Goal: Information Seeking & Learning: Understand process/instructions

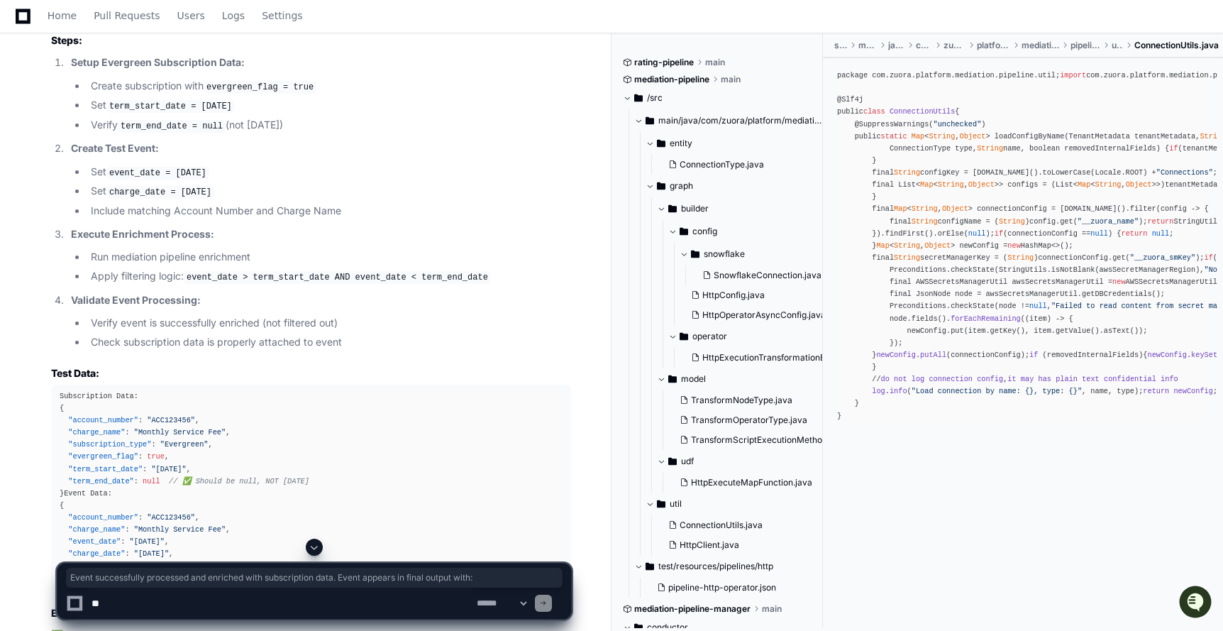
scroll to position [25948, 0]
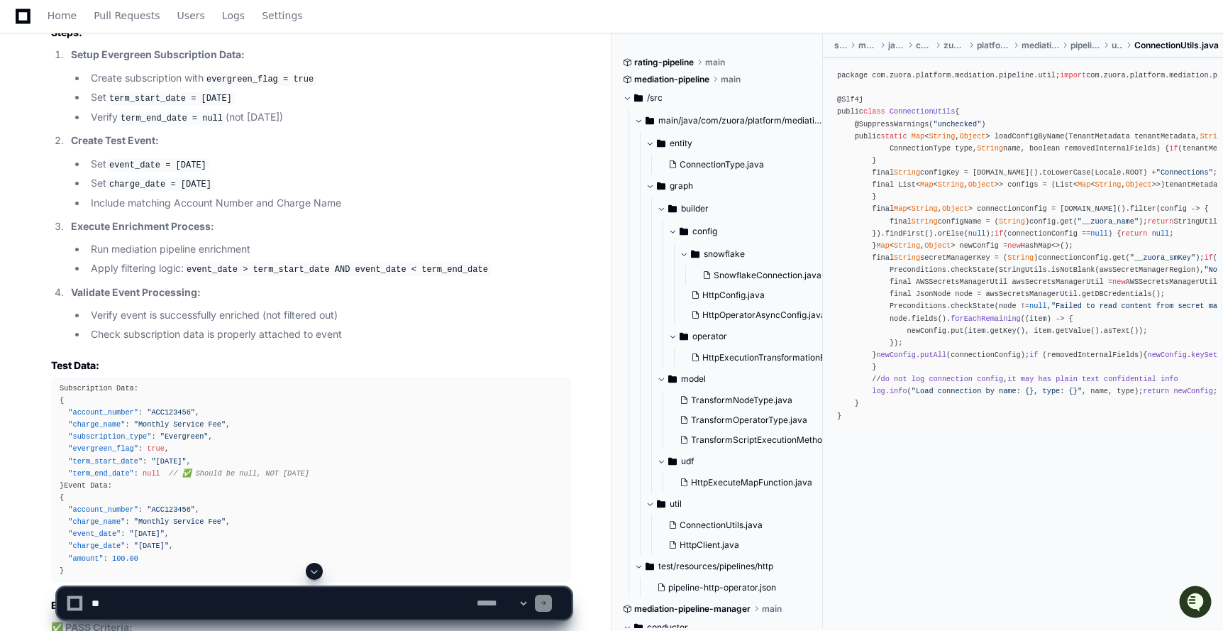
drag, startPoint x: 182, startPoint y: 342, endPoint x: 335, endPoint y: 458, distance: 191.8
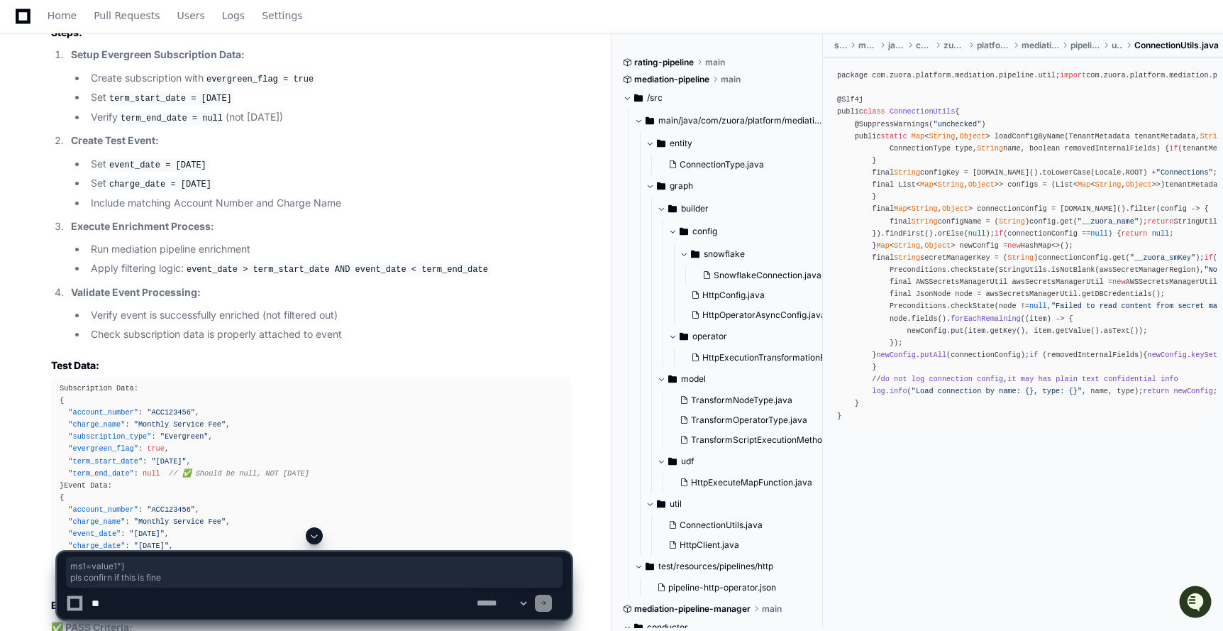
drag, startPoint x: 449, startPoint y: 465, endPoint x: 191, endPoint y: 422, distance: 261.7
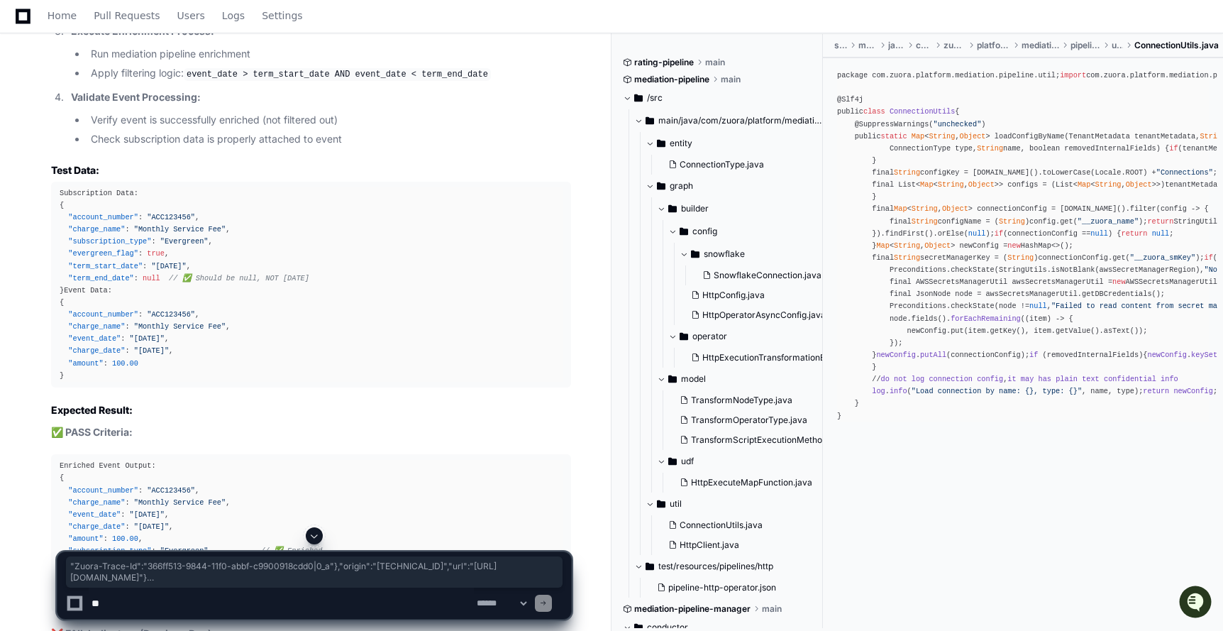
scroll to position [26325, 0]
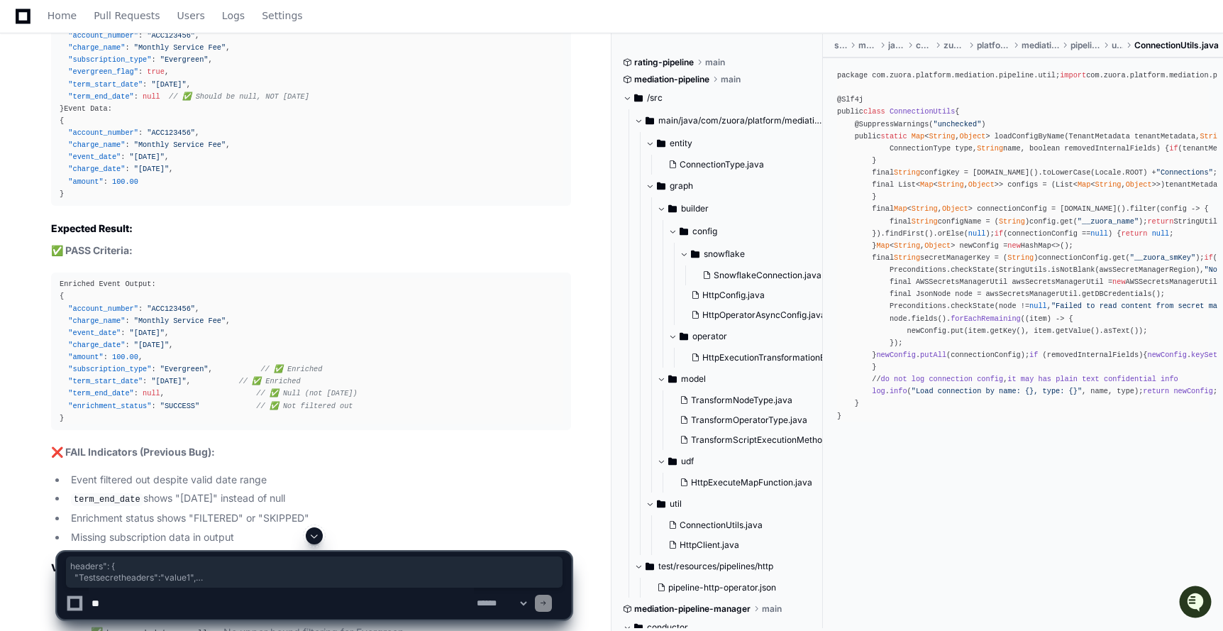
drag, startPoint x: 62, startPoint y: 292, endPoint x: 182, endPoint y: 326, distance: 124.4
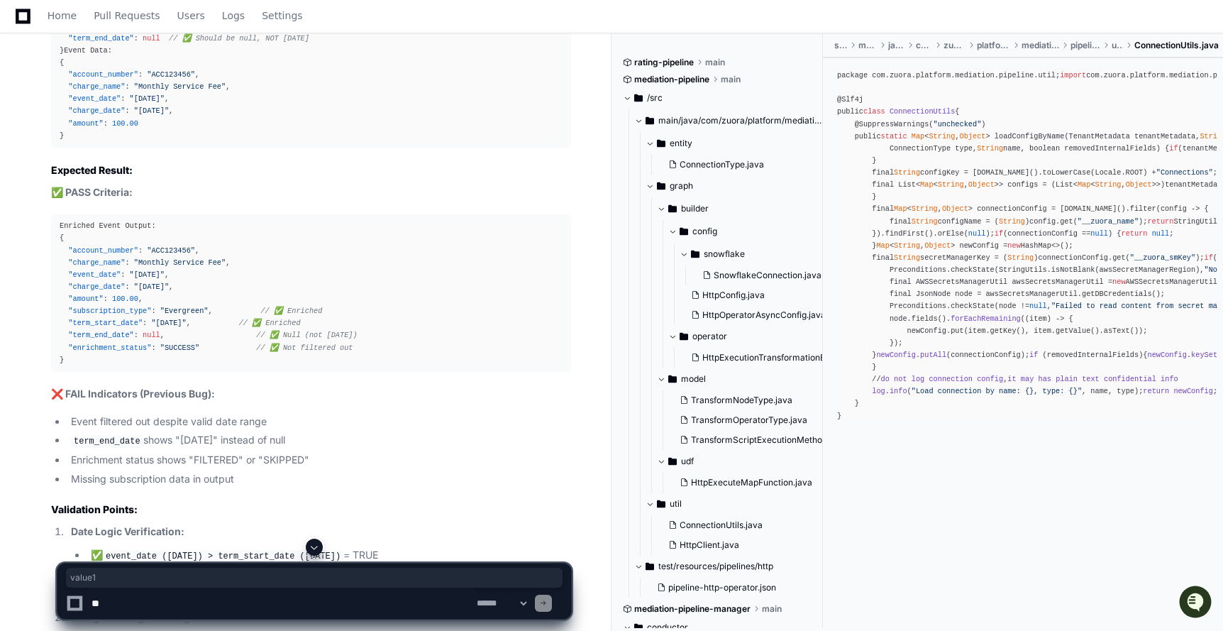
scroll to position [26395, 0]
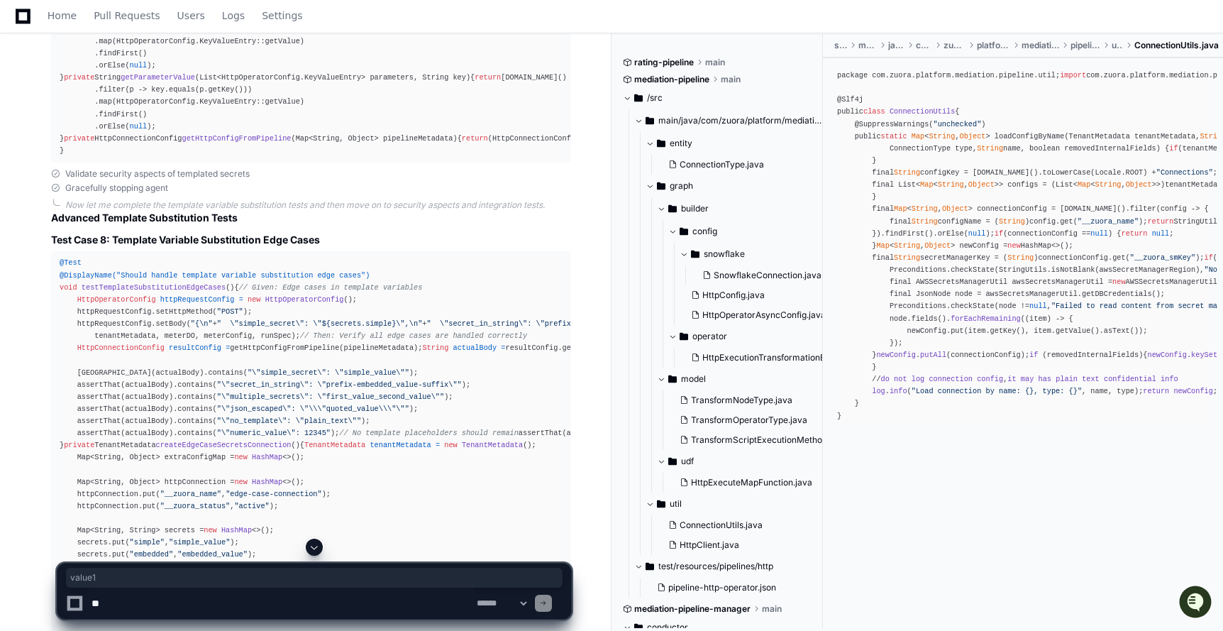
scroll to position [9318, 0]
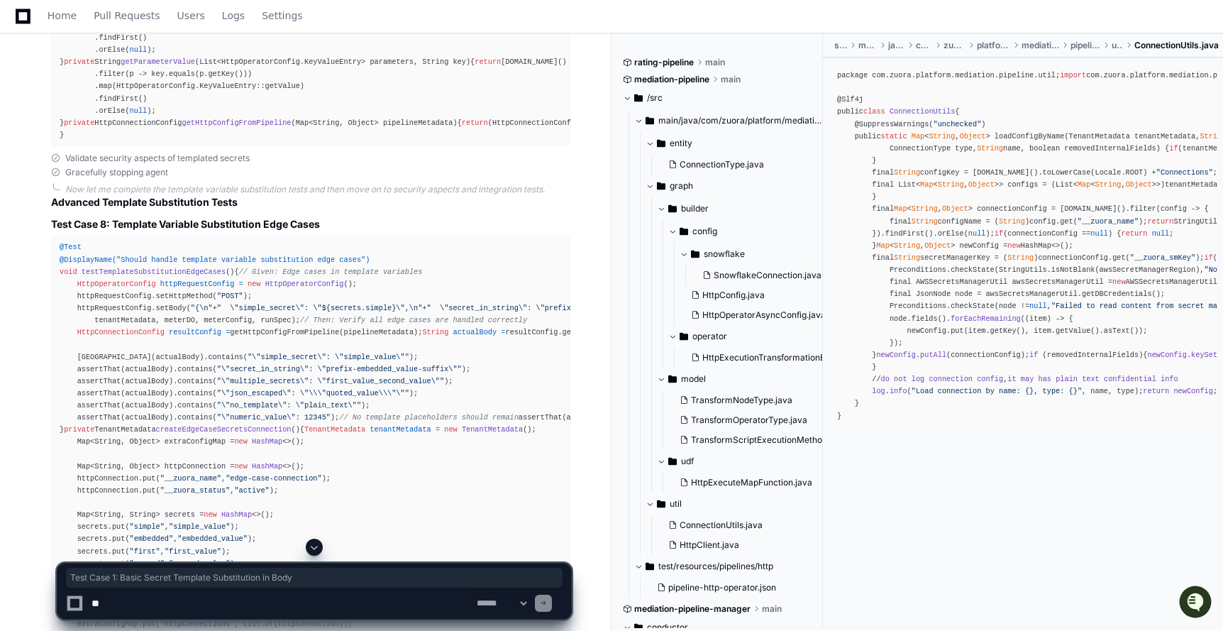
drag, startPoint x: 51, startPoint y: 191, endPoint x: 346, endPoint y: 198, distance: 295.2
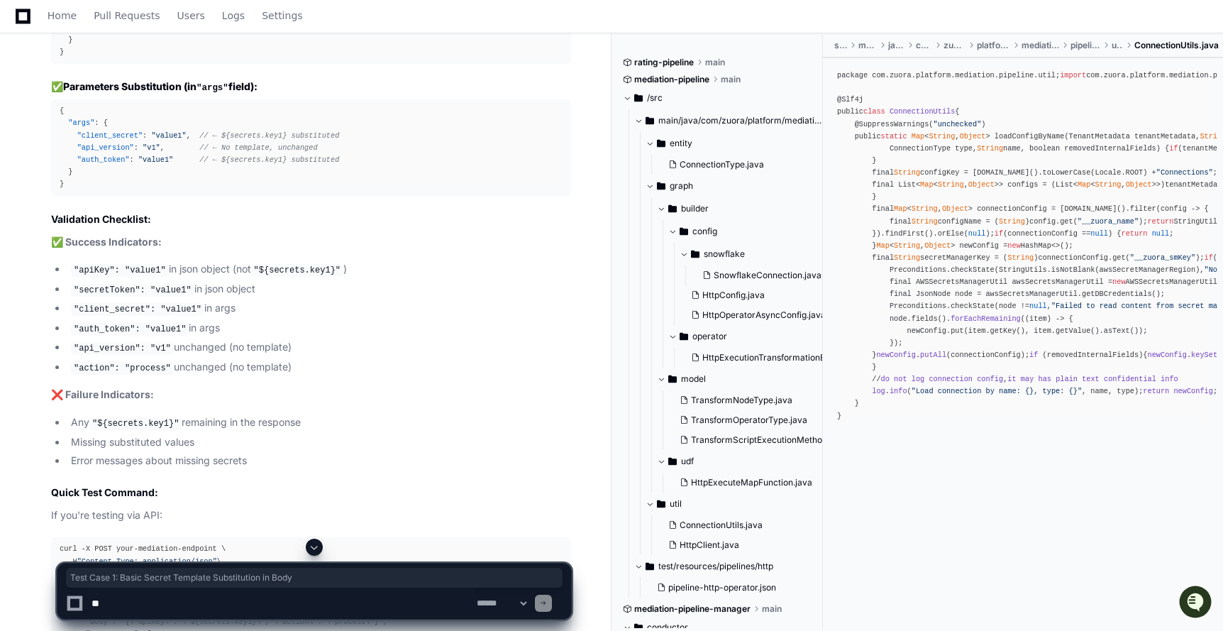
scroll to position [13948, 0]
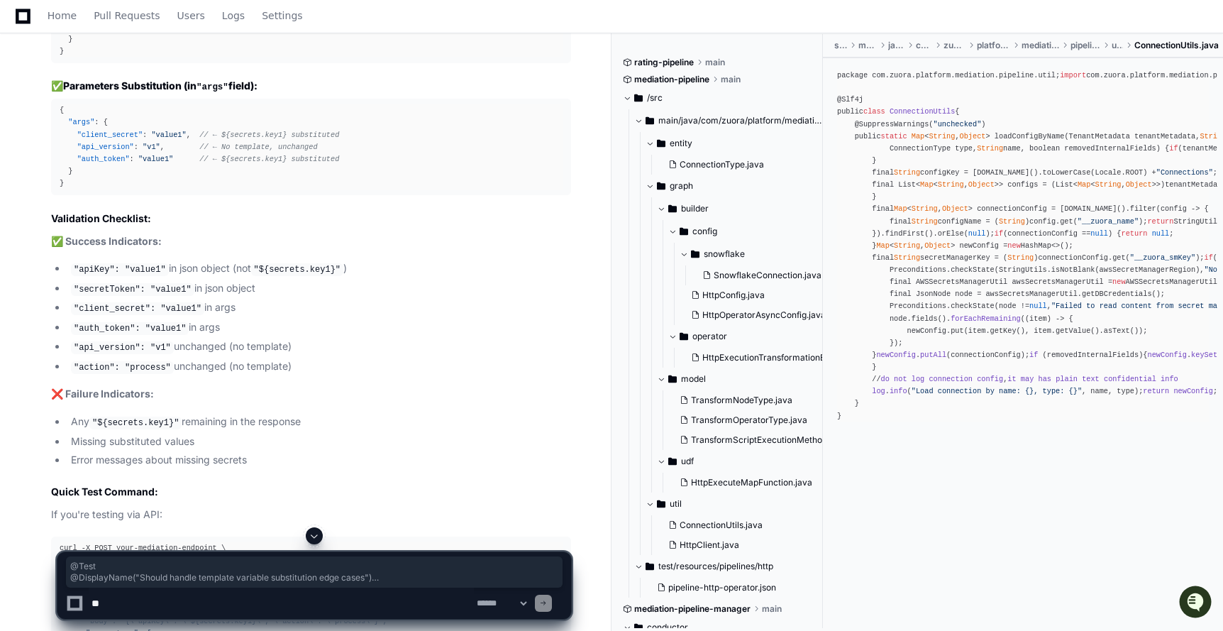
drag, startPoint x: 56, startPoint y: 87, endPoint x: 143, endPoint y: 262, distance: 195.8
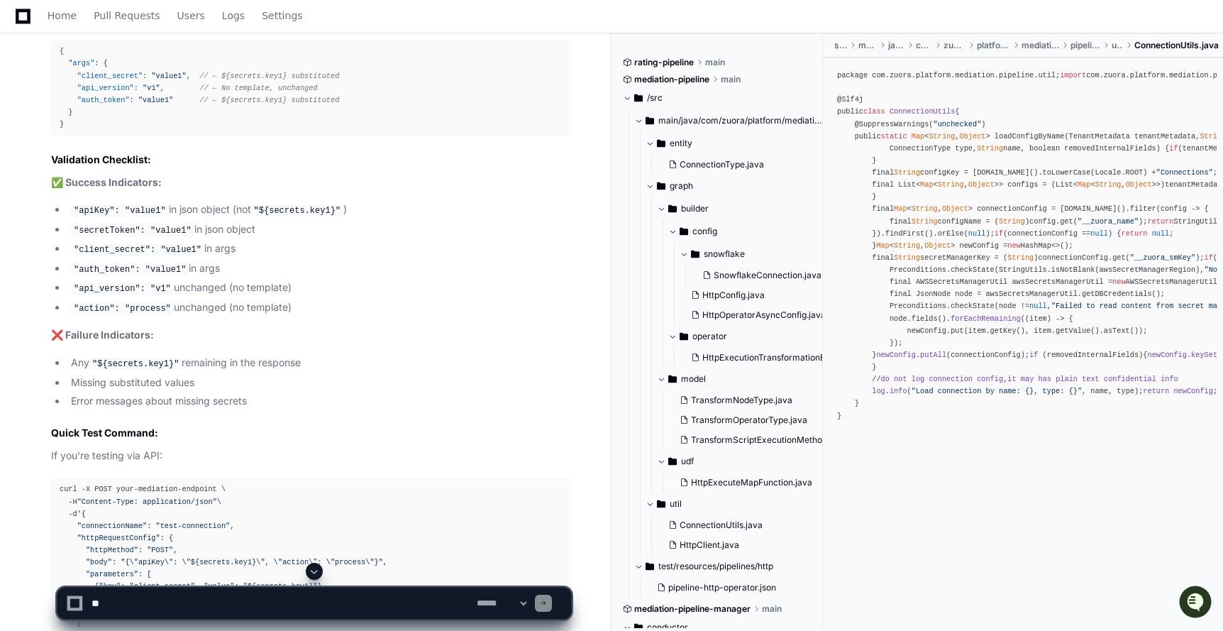
scroll to position [14001, 0]
